Goal: Task Accomplishment & Management: Manage account settings

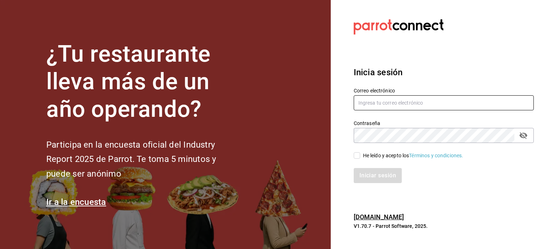
click at [382, 104] on input "text" at bounding box center [444, 102] width 180 height 15
type input "[PERSON_NAME][EMAIL_ADDRESS][DOMAIN_NAME]"
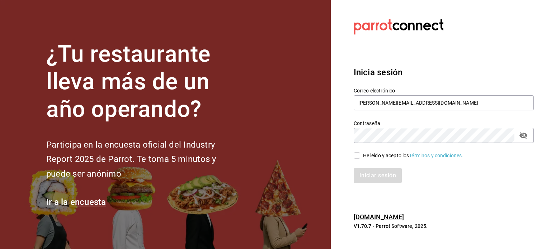
click at [524, 134] on icon "passwordField" at bounding box center [523, 135] width 9 height 9
click at [358, 155] on input "He leído y acepto los Términos y condiciones." at bounding box center [357, 156] width 6 height 6
checkbox input "true"
click at [369, 173] on button "Iniciar sesión" at bounding box center [378, 175] width 49 height 15
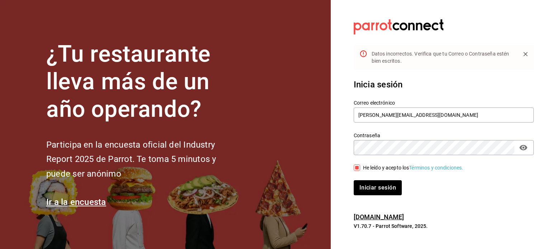
click at [384, 178] on div "Iniciar sesión" at bounding box center [439, 184] width 189 height 24
click at [387, 182] on button "Iniciar sesión" at bounding box center [378, 188] width 49 height 15
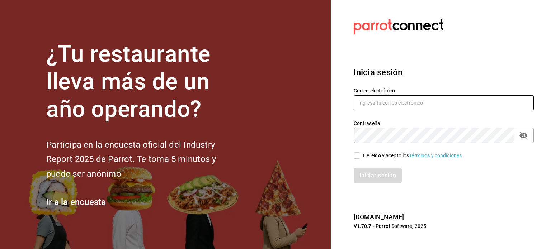
click at [368, 106] on input "text" at bounding box center [444, 102] width 180 height 15
type input "[PERSON_NAME][EMAIL_ADDRESS][DOMAIN_NAME]"
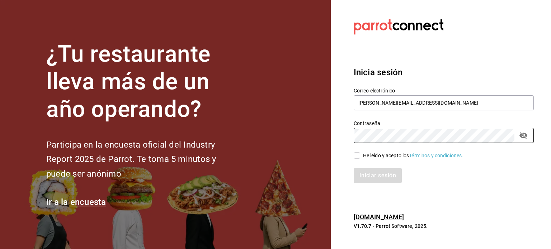
click at [358, 154] on input "He leído y acepto los Términos y condiciones." at bounding box center [357, 156] width 6 height 6
checkbox input "true"
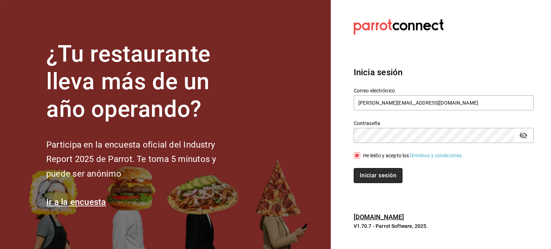
click at [375, 176] on button "Iniciar sesión" at bounding box center [378, 175] width 49 height 15
